Goal: Task Accomplishment & Management: Use online tool/utility

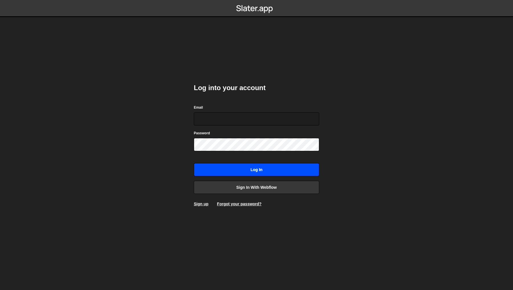
type input "philip@byraladan.se"
click at [244, 170] on input "Log in" at bounding box center [256, 169] width 125 height 13
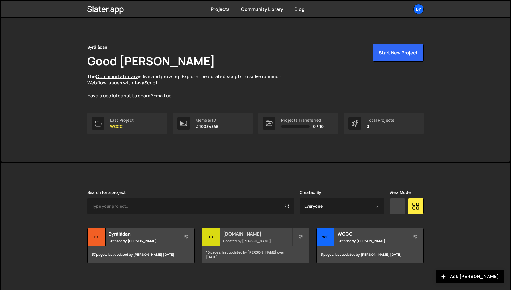
click at [238, 244] on div "[DOMAIN_NAME] Created by [PERSON_NAME]" at bounding box center [255, 237] width 107 height 18
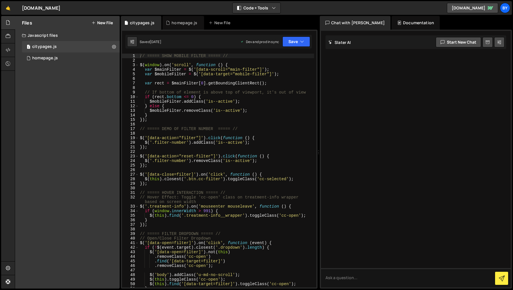
type textarea "$('[data-open=filter]').on('click', function (event) {"
click at [258, 243] on div "// ===== SHOW MOBILE FILTER ===== // $ ( window ) . on ( 'scroll' , function ( …" at bounding box center [226, 175] width 175 height 243
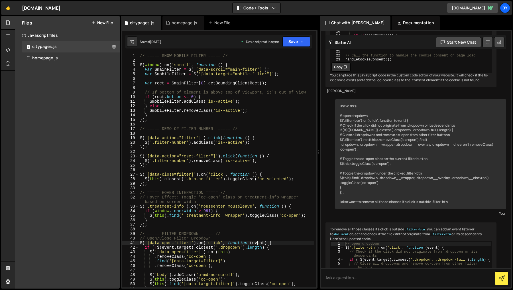
scroll to position [352, 0]
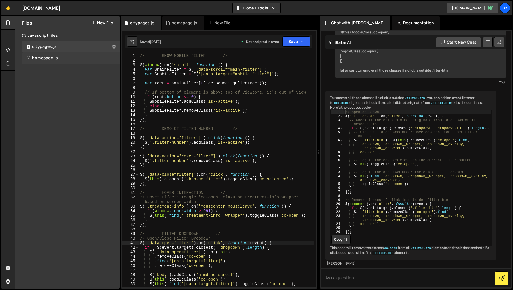
click at [85, 58] on div "1 homepage.js 0" at bounding box center [71, 57] width 98 height 11
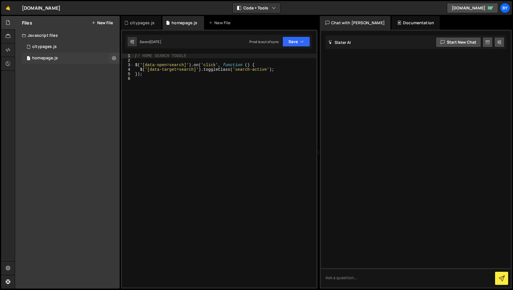
scroll to position [0, 0]
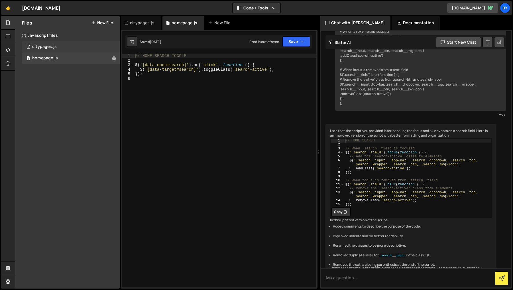
click at [84, 48] on div "1 citypages.js 0" at bounding box center [71, 46] width 98 height 11
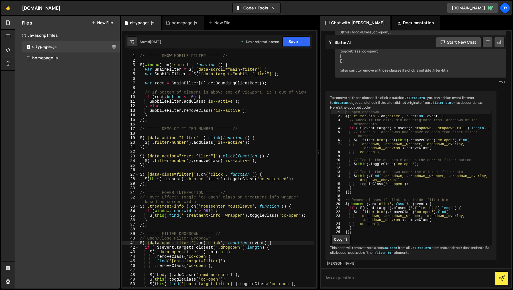
click at [189, 61] on div "// ===== SHOW MOBILE FILTER ===== // $ ( window ) . on ( 'scroll' , function ( …" at bounding box center [226, 175] width 175 height 243
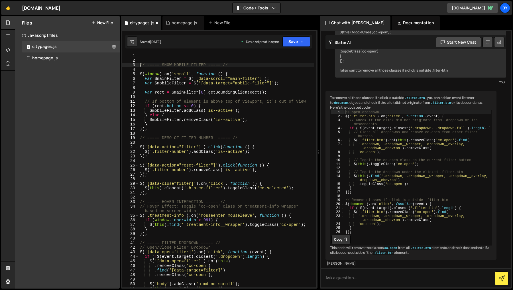
type textarea "// ===== SHOW MOBILE FILTER ===== //"
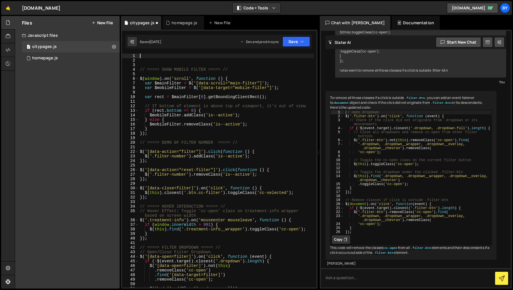
click at [158, 56] on div "// ===== SHOW MOBILE FILTER ===== // $ ( window ) . on ( 'scroll' , function ( …" at bounding box center [226, 175] width 175 height 243
paste textarea "});"
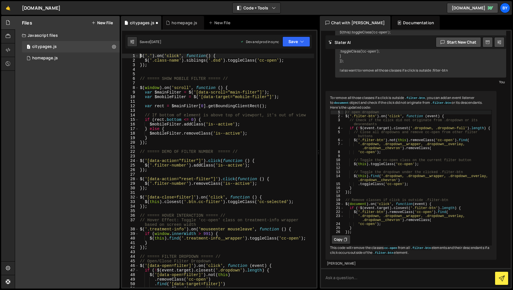
click at [148, 54] on div "$ ( '.' ) . on ( 'click' , function ( ) { $ ( '.class-name' ) . siblings ( '.ds…" at bounding box center [226, 175] width 175 height 243
drag, startPoint x: 147, startPoint y: 54, endPoint x: 187, endPoint y: 71, distance: 42.9
click at [147, 54] on div "$ ( '.' ) . on ( 'click' , function ( ) { $ ( '.class-name' ) . siblings ( '.ds…" at bounding box center [226, 175] width 175 height 243
drag, startPoint x: 183, startPoint y: 60, endPoint x: 150, endPoint y: 61, distance: 32.8
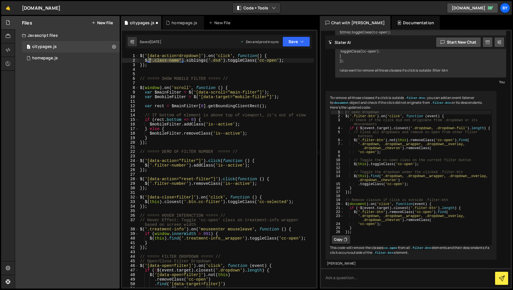
click at [150, 61] on div "$ ( '[data-action=dropdown]' ) . on ( 'click' , function ( ) { $ ( '.class-name…" at bounding box center [226, 175] width 175 height 243
type textarea "$.siblings('.dsd').toggleClass('cc-open');"
click at [186, 72] on div "$ ( '[data-action=dropdown]' ) . on ( 'click' , function ( ) { $ . siblings ( '…" at bounding box center [226, 175] width 175 height 243
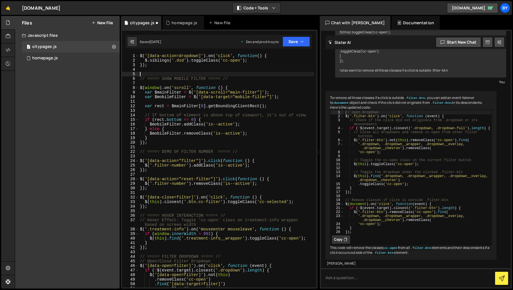
scroll to position [0, 0]
click at [180, 59] on div "$ ( '[data-action=dropdown]' ) . on ( 'click' , function ( ) { $ . siblings ( '…" at bounding box center [226, 175] width 175 height 243
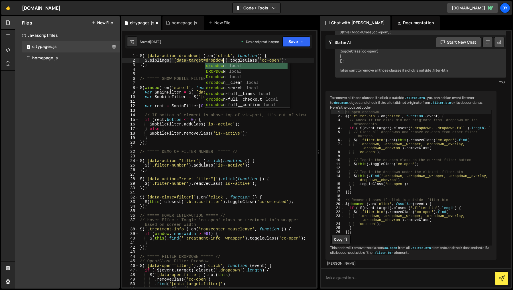
scroll to position [0, 6]
click at [153, 64] on div "$ ( '[data-action=dropdown]' ) . on ( 'click' , function ( ) { $ . siblings ( '…" at bounding box center [226, 175] width 175 height 243
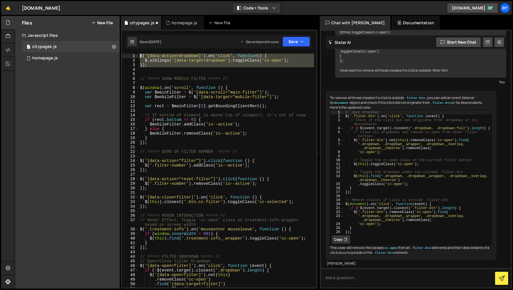
drag, startPoint x: 113, startPoint y: 37, endPoint x: 212, endPoint y: 104, distance: 118.7
click at [113, 37] on div "Files New File Javascript files 1 citypages.js 0 1 homepage.js 0 CSS files Copy…" at bounding box center [264, 152] width 498 height 273
type textarea "$('[data-action=dropdown]').on('click', function() { $.siblings('[data-target=d…"
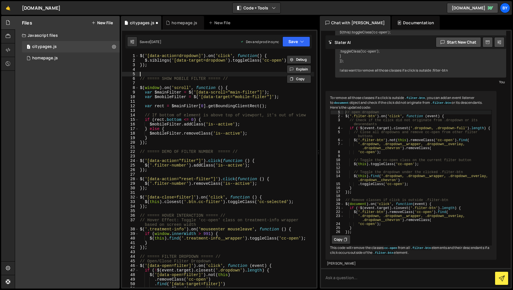
click at [265, 75] on div "$ ( '[data-action=dropdown]' ) . on ( 'click' , function ( ) { $ . siblings ( '…" at bounding box center [226, 175] width 175 height 243
click at [189, 72] on div "$ ( '[data-action=dropdown]' ) . on ( 'click' , function ( ) { $ . siblings ( '…" at bounding box center [226, 175] width 175 height 243
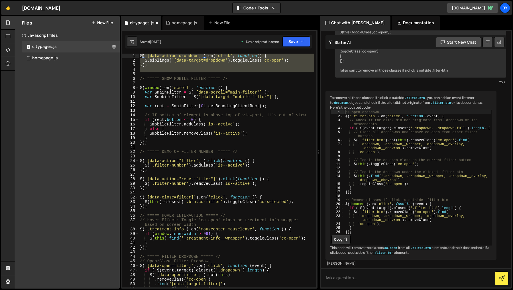
drag, startPoint x: 186, startPoint y: 72, endPoint x: 142, endPoint y: 56, distance: 47.1
click at [142, 56] on div "$ ( '[data-action=dropdown]' ) . on ( 'click' , function ( ) { $ . siblings ( '…" at bounding box center [226, 175] width 175 height 243
type textarea "$('[data-action=dropdown]').on('click', function() { $.siblings('[data-target=d…"
click at [152, 68] on div "$ ( '[data-action=dropdown]' ) . on ( 'click' , function ( ) { $ . siblings ( '…" at bounding box center [226, 171] width 175 height 234
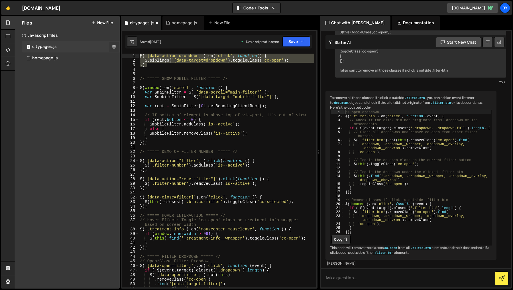
click at [117, 46] on div "Files New File Javascript files 1 citypages.js 0 1 homepage.js 0 CSS files Copy…" at bounding box center [264, 152] width 498 height 273
type textarea "$('[data-action=dropdown]').on('click', function() { $.siblings('[data-target=d…"
paste textarea
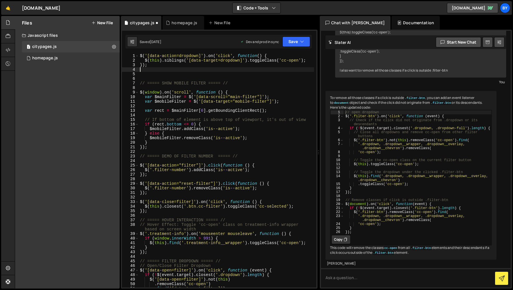
drag, startPoint x: 235, startPoint y: 83, endPoint x: 217, endPoint y: 87, distance: 18.4
click at [235, 83] on div "$ ( '[data-action=dropdown]' ) . on ( 'click' , function ( ) { $ ( this ) . sib…" at bounding box center [226, 175] width 175 height 243
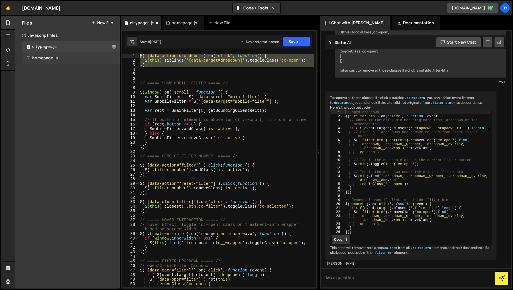
drag, startPoint x: 162, startPoint y: 69, endPoint x: 118, endPoint y: 56, distance: 46.2
click at [110, 54] on div "Files New File Javascript files 1 citypages.js 0 1 homepage.js 0 CSS files Copy…" at bounding box center [264, 152] width 498 height 273
type textarea "$('[data-action=dropdown]').on('click', function() { $(this).siblings('[data-ta…"
paste textarea
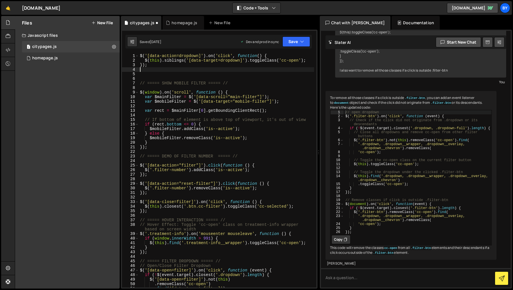
click at [167, 68] on div "$ ( '[data-action=dropdown]' ) . on ( 'click' , function ( ) { $ ( this ) . sib…" at bounding box center [226, 175] width 175 height 243
click at [312, 44] on div "1 2 3 4 5 6 // HOME SEARCH TOGGLE $ ( '[data-open=search]' ) . on ( 'click' , f…" at bounding box center [219, 159] width 197 height 259
click at [285, 43] on button "Save" at bounding box center [296, 41] width 28 height 10
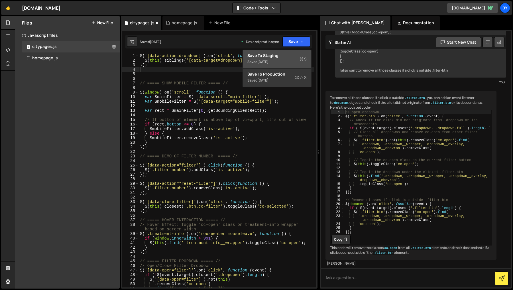
click at [290, 54] on div "Save to Staging S" at bounding box center [276, 56] width 59 height 6
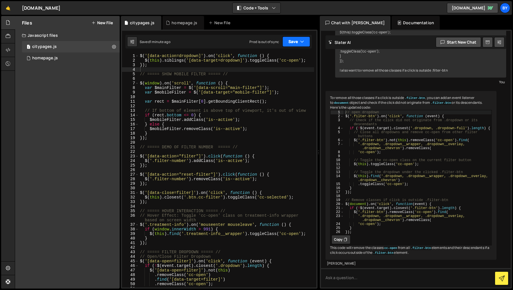
click at [302, 40] on icon "button" at bounding box center [302, 42] width 4 height 6
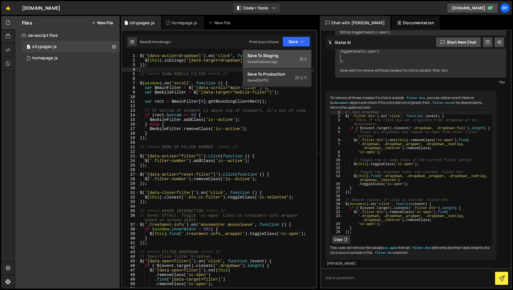
click at [268, 66] on button "Save to Staging S Saved 1 minute ago" at bounding box center [277, 59] width 68 height 19
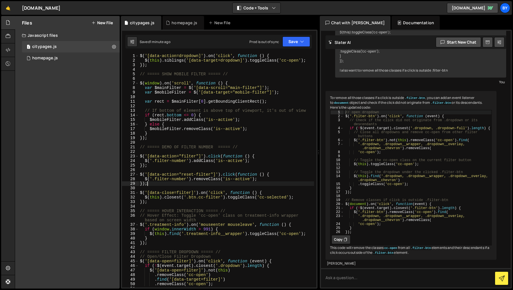
click at [207, 184] on div "$ ( '[data-action=dropdown]' ) . on ( 'click' , function ( ) { $ ( this ) . sib…" at bounding box center [226, 175] width 175 height 243
drag, startPoint x: 296, startPoint y: 41, endPoint x: 296, endPoint y: 52, distance: 11.4
click at [296, 41] on button "Save" at bounding box center [296, 41] width 28 height 10
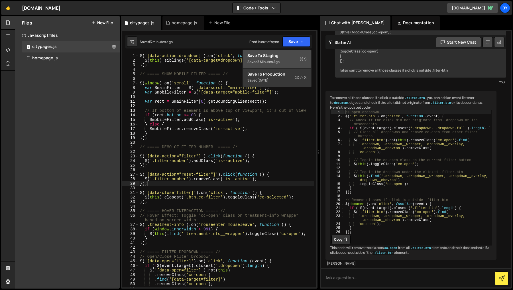
click at [295, 58] on div "Save to Staging S" at bounding box center [276, 56] width 59 height 6
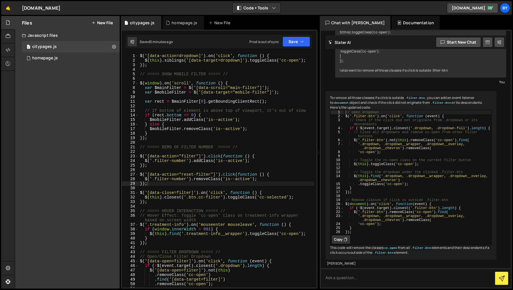
type textarea "$(this).siblings('[data-target=dropdown]').toggleClass('cc-open');"
drag, startPoint x: 237, startPoint y: 61, endPoint x: 192, endPoint y: 61, distance: 45.0
click at [192, 61] on div "$ ( '[data-action=dropdown]' ) . on ( 'click' , function ( ) { $ ( this ) . sib…" at bounding box center [226, 175] width 175 height 243
